Goal: Task Accomplishment & Management: Use online tool/utility

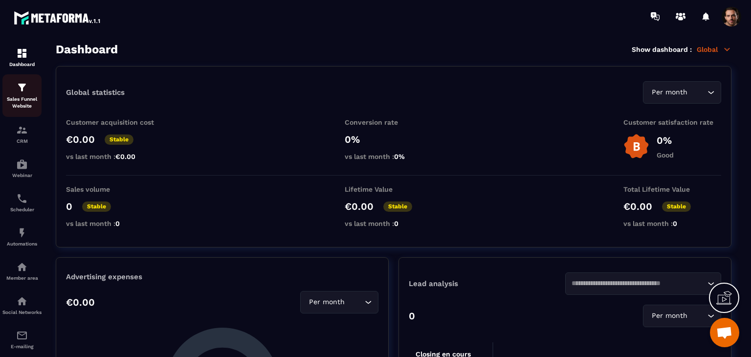
click at [27, 101] on p "Sales Funnel Website" at bounding box center [21, 103] width 39 height 14
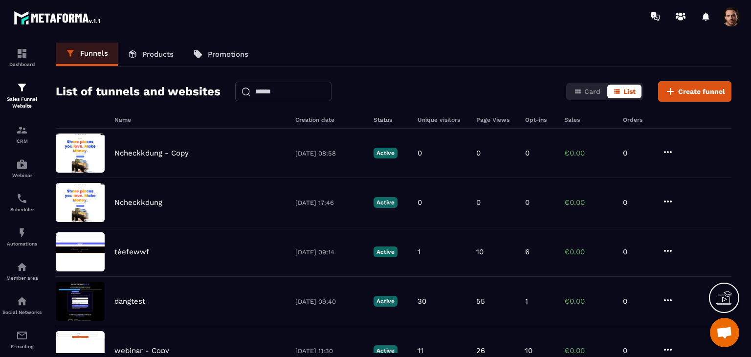
click at [162, 48] on link "Products" at bounding box center [150, 54] width 65 height 23
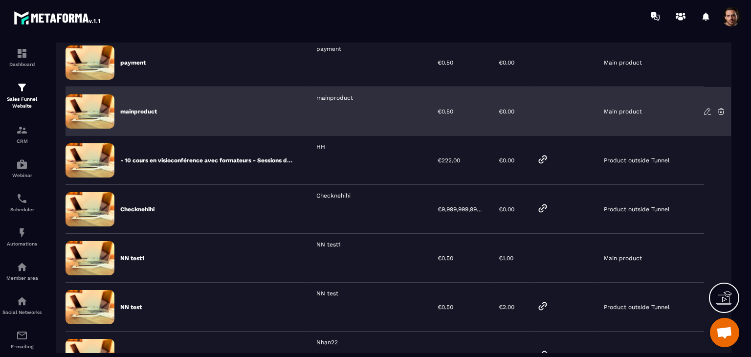
scroll to position [153, 0]
click at [719, 110] on icon at bounding box center [721, 112] width 6 height 6
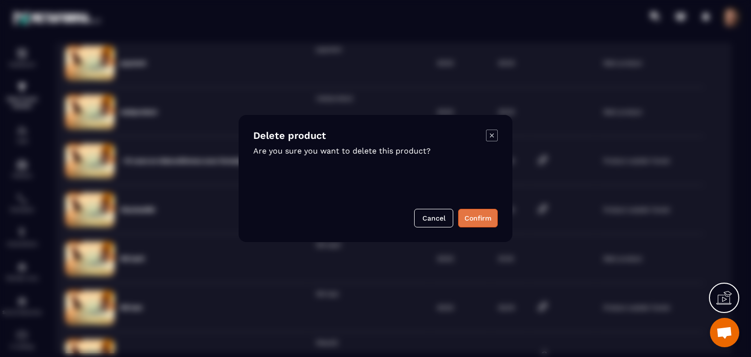
click at [475, 218] on button "Confirm" at bounding box center [478, 218] width 40 height 19
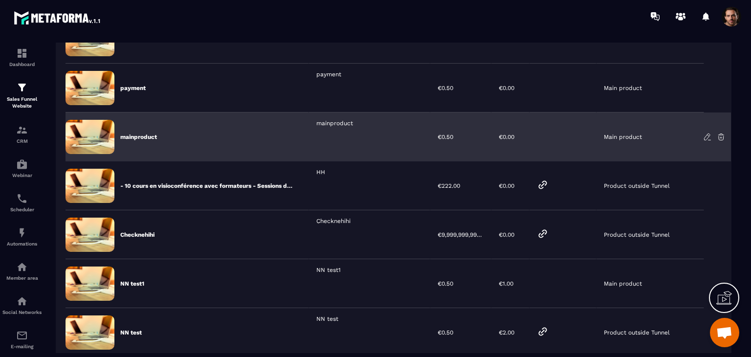
scroll to position [127, 0]
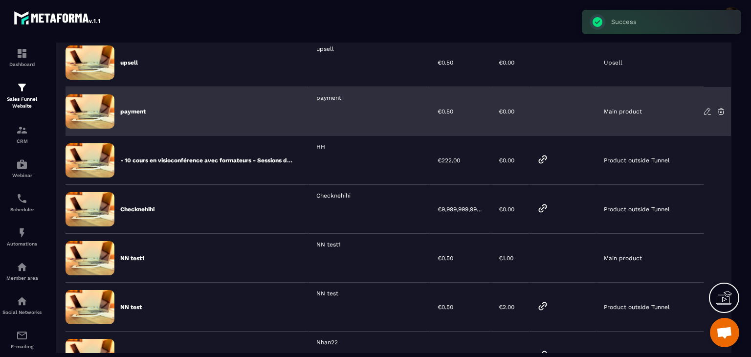
click at [719, 112] on icon at bounding box center [721, 111] width 9 height 9
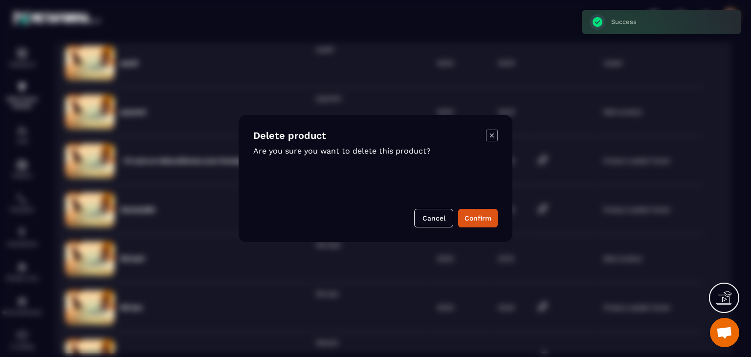
scroll to position [104, 0]
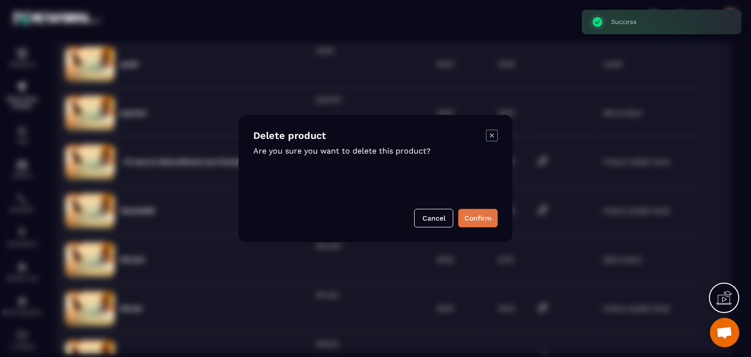
click at [486, 220] on button "Confirm" at bounding box center [478, 218] width 40 height 19
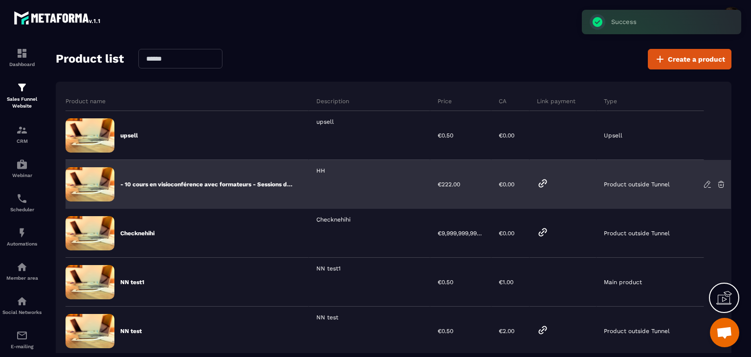
scroll to position [31, 0]
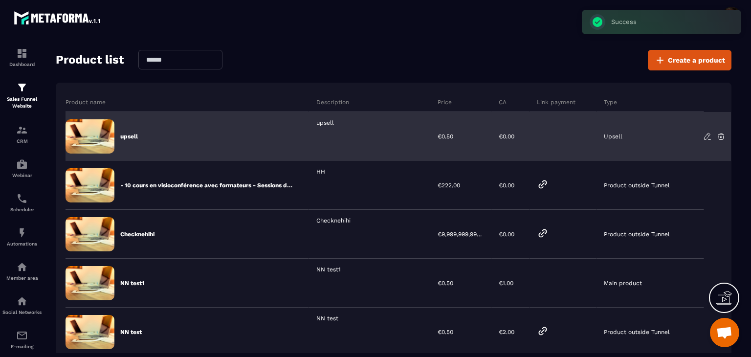
click at [722, 137] on icon at bounding box center [721, 136] width 9 height 9
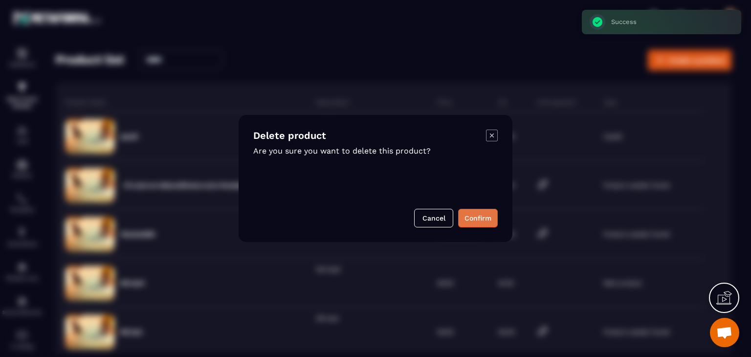
click at [481, 218] on button "Confirm" at bounding box center [478, 218] width 40 height 19
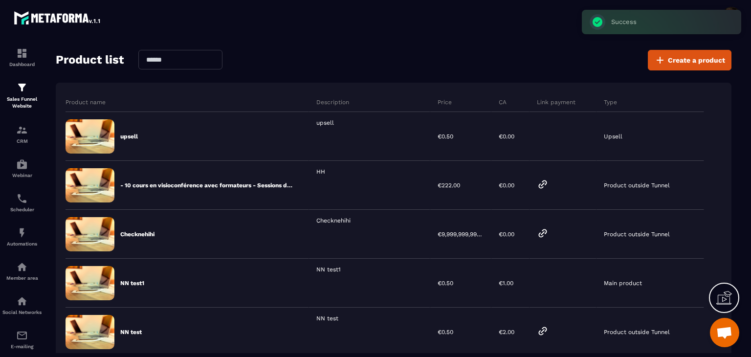
scroll to position [0, 0]
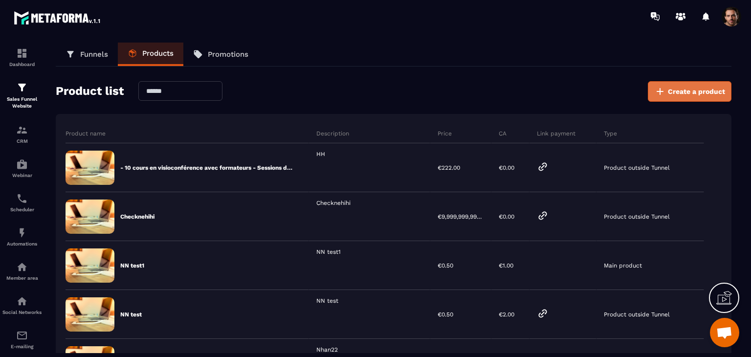
click at [700, 99] on button "Create a product" at bounding box center [690, 91] width 84 height 21
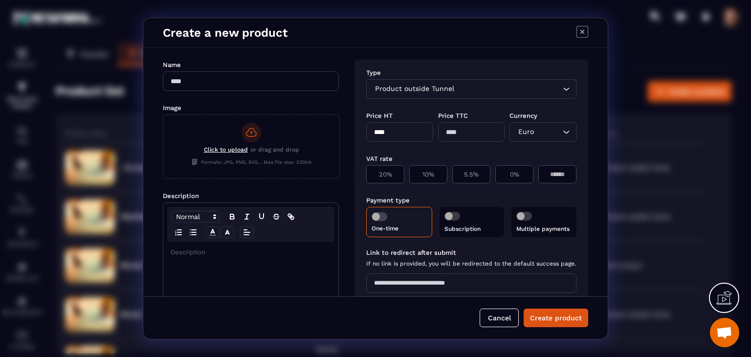
click at [262, 78] on input "Modal window" at bounding box center [251, 81] width 176 height 20
click at [262, 78] on input "**********" at bounding box center [251, 81] width 176 height 20
type input "**********"
click at [247, 254] on p "Modal window" at bounding box center [251, 252] width 160 height 9
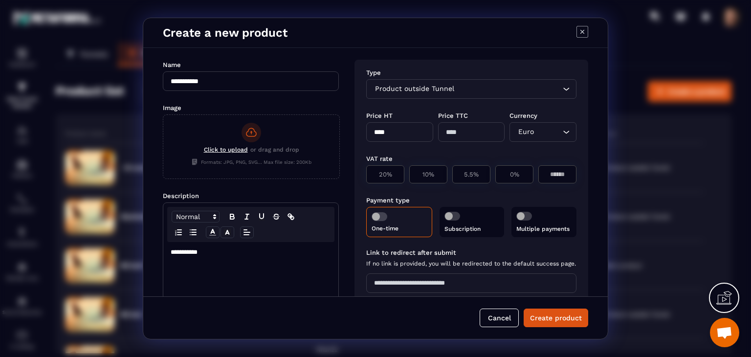
click at [404, 88] on div "Product outside Tunnel" at bounding box center [466, 89] width 190 height 11
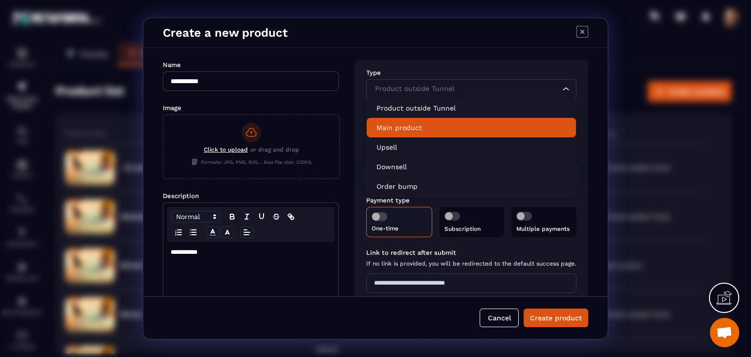
click at [422, 119] on li "Main product" at bounding box center [471, 128] width 209 height 20
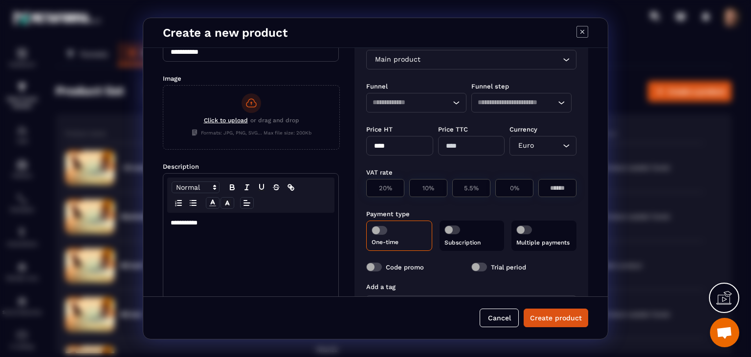
scroll to position [30, 0]
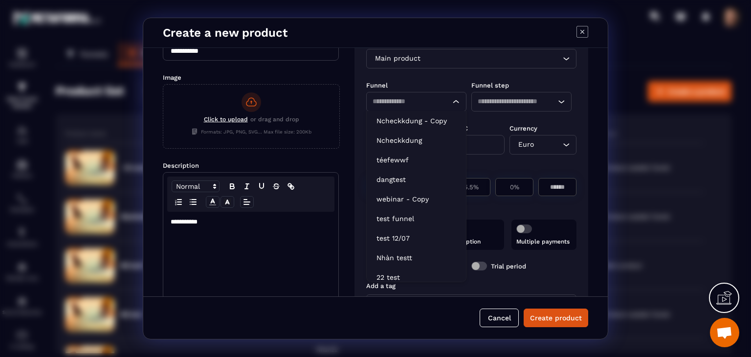
click at [420, 101] on input "Search for option" at bounding box center [406, 101] width 69 height 11
click at [428, 118] on p "Ncheckkdung - Copy" at bounding box center [416, 121] width 80 height 10
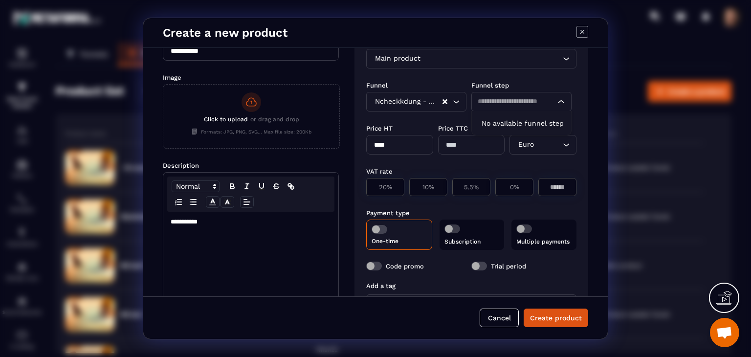
click at [507, 102] on input "Search for option" at bounding box center [517, 101] width 78 height 11
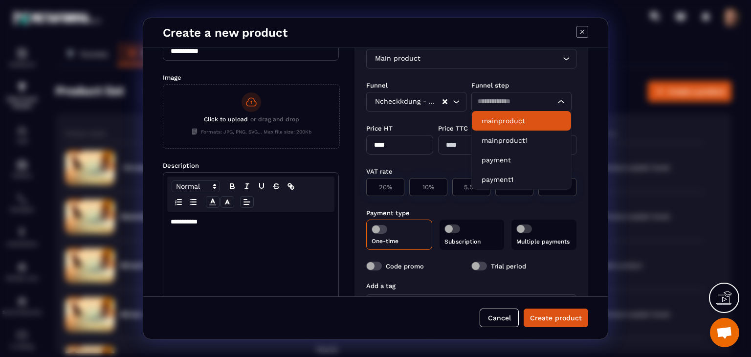
click at [502, 122] on p "mainproduct" at bounding box center [521, 121] width 80 height 10
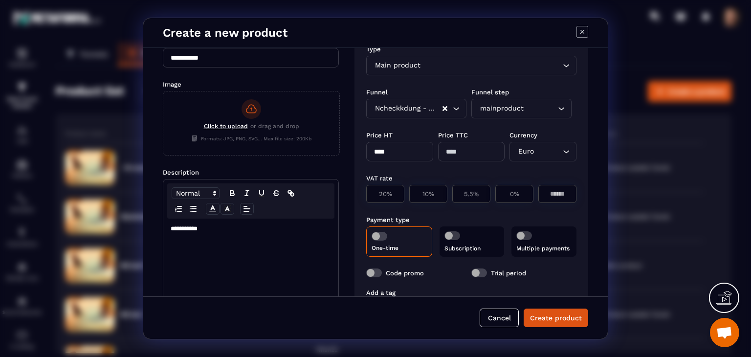
scroll to position [23, 0]
click at [386, 146] on input "****" at bounding box center [399, 152] width 67 height 20
type input "*"
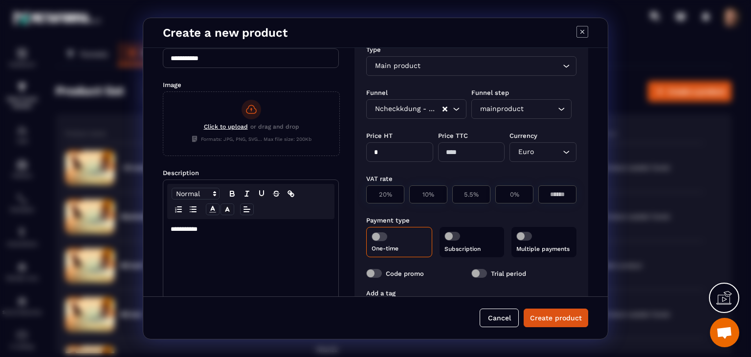
type input "*"
click at [472, 178] on div "VAT rate" at bounding box center [471, 178] width 210 height 9
click at [514, 188] on div "0%" at bounding box center [514, 194] width 38 height 18
type input "*"
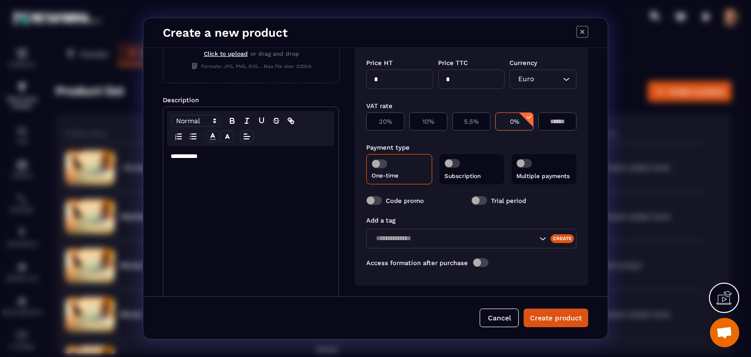
scroll to position [100, 0]
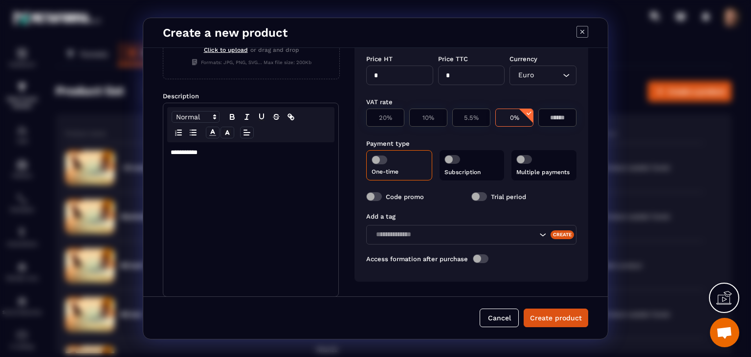
click at [377, 165] on div "One-time" at bounding box center [399, 165] width 66 height 30
click at [383, 158] on span "Modal window" at bounding box center [379, 159] width 16 height 9
click at [547, 315] on button "Create product" at bounding box center [556, 317] width 65 height 19
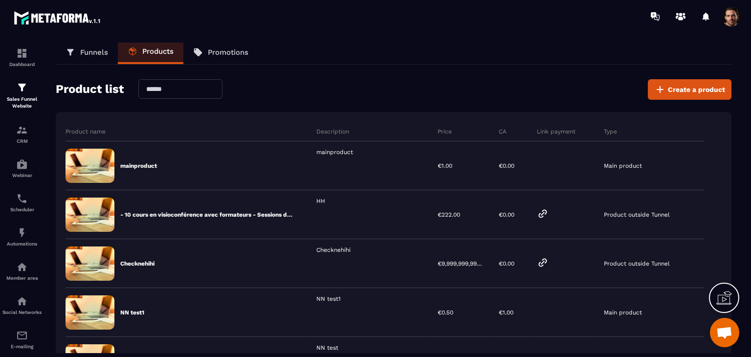
scroll to position [0, 0]
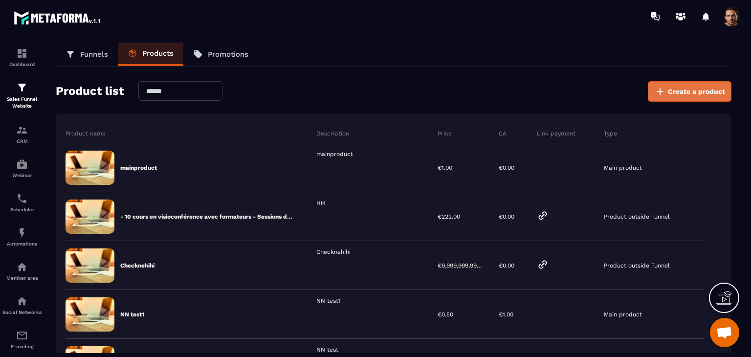
click at [699, 92] on span "Create a product" at bounding box center [696, 92] width 57 height 10
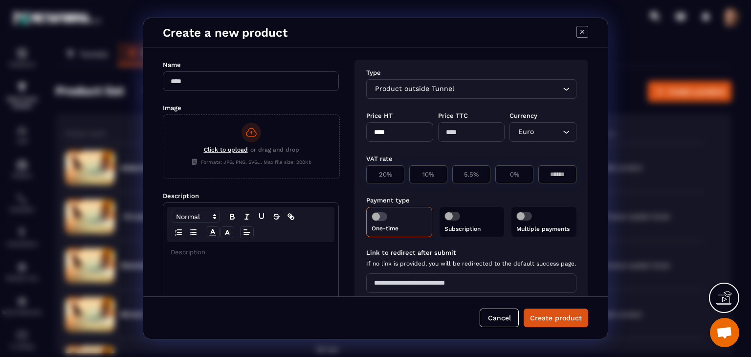
click at [237, 83] on input "Modal window" at bounding box center [251, 81] width 176 height 20
type input "*"
paste input "**********"
click at [237, 83] on input "**********" at bounding box center [251, 81] width 176 height 20
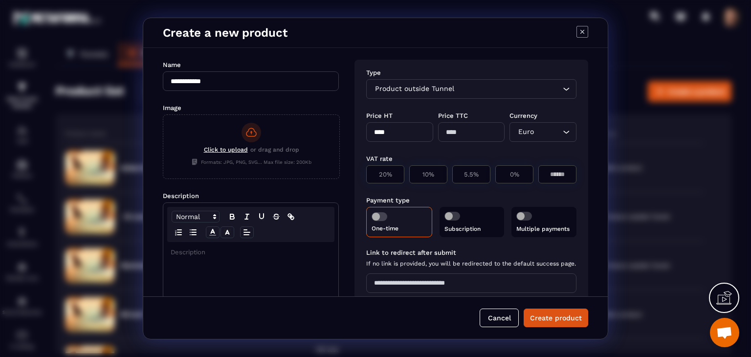
click at [237, 83] on input "**********" at bounding box center [251, 81] width 176 height 20
type input "**********"
click at [210, 255] on p "Modal window" at bounding box center [251, 252] width 160 height 9
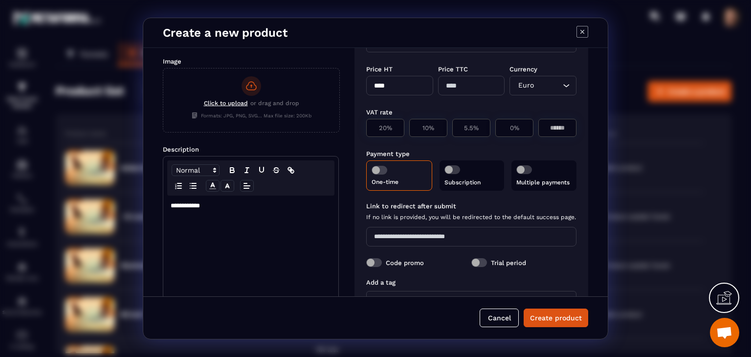
click at [381, 177] on div "One-time" at bounding box center [399, 175] width 66 height 30
click at [381, 173] on span "Modal window" at bounding box center [379, 170] width 16 height 9
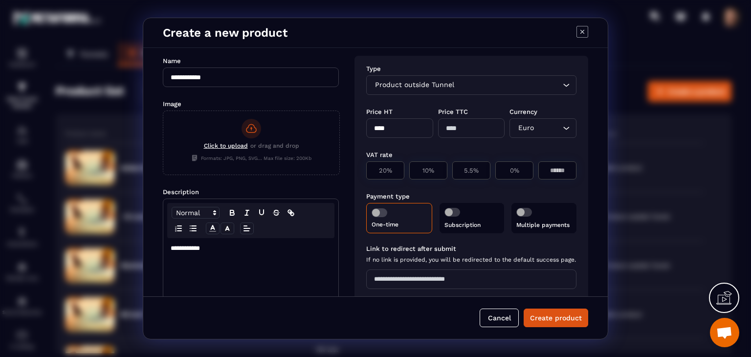
scroll to position [0, 0]
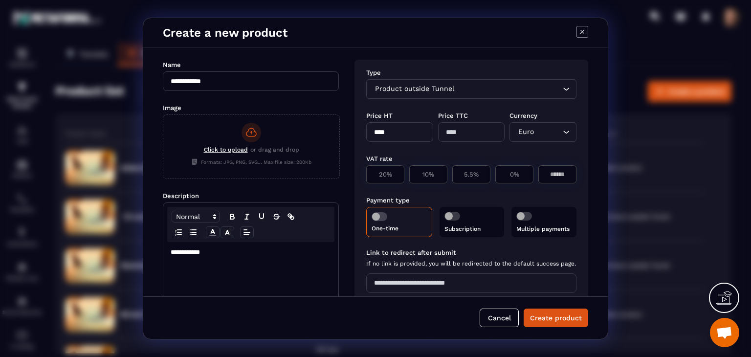
click at [436, 84] on div "Product outside Tunnel" at bounding box center [466, 89] width 190 height 11
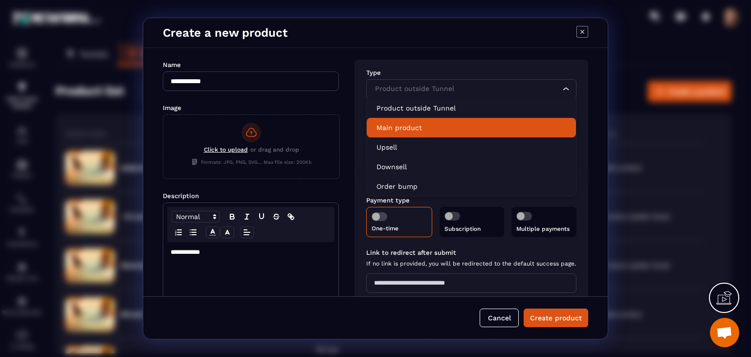
click at [444, 125] on p "Main product" at bounding box center [471, 128] width 190 height 10
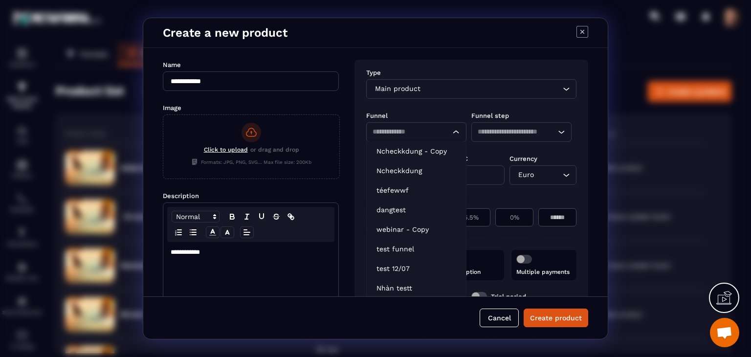
click at [442, 131] on div "Loading..." at bounding box center [416, 132] width 100 height 20
click at [436, 149] on p "Ncheckkdung - Copy" at bounding box center [416, 151] width 80 height 10
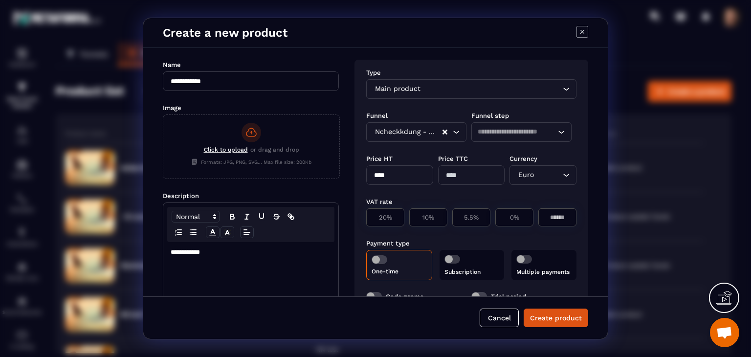
click at [524, 127] on input "Search for option" at bounding box center [517, 132] width 78 height 11
